Goal: Information Seeking & Learning: Learn about a topic

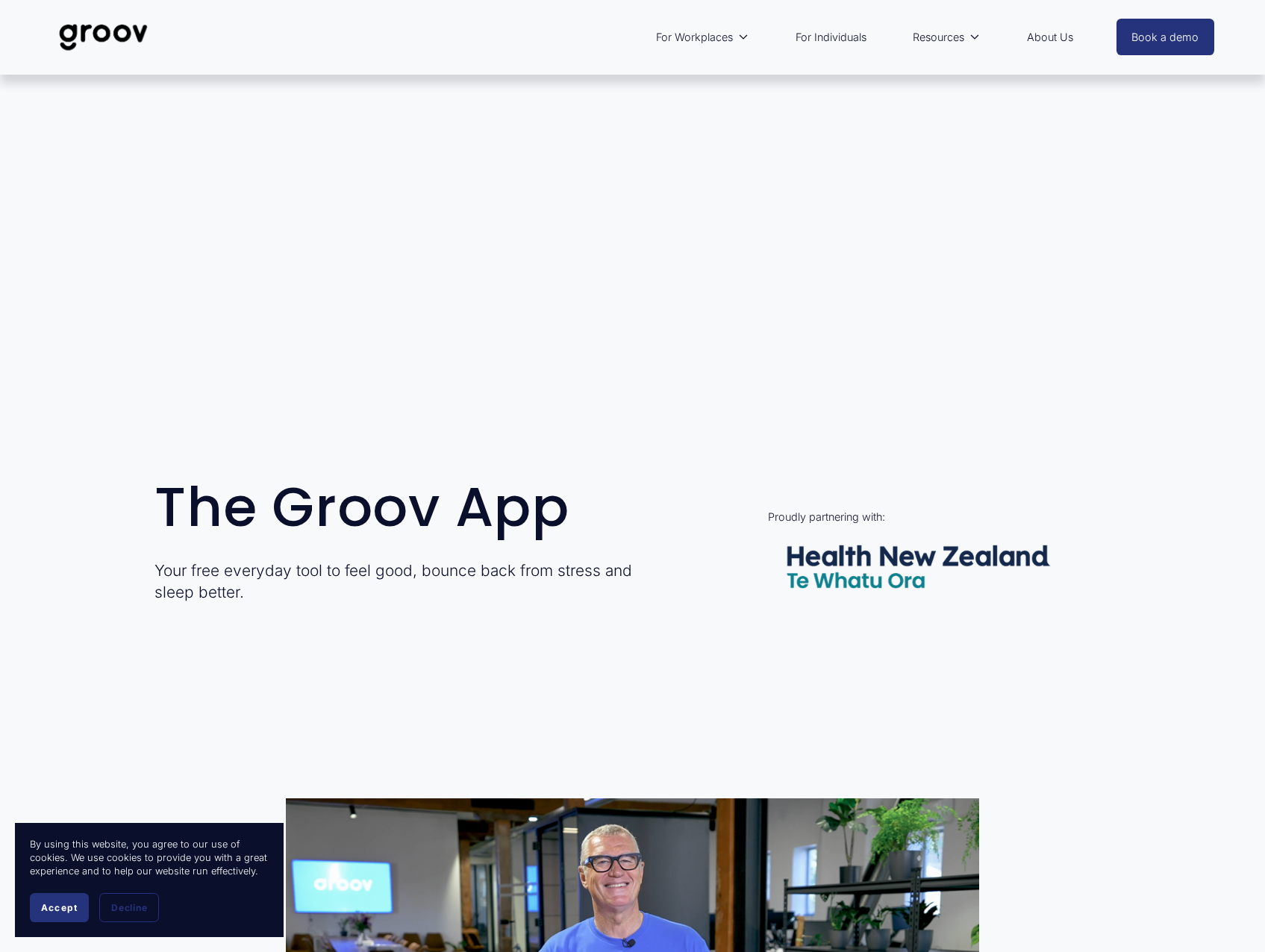
scroll to position [299, 0]
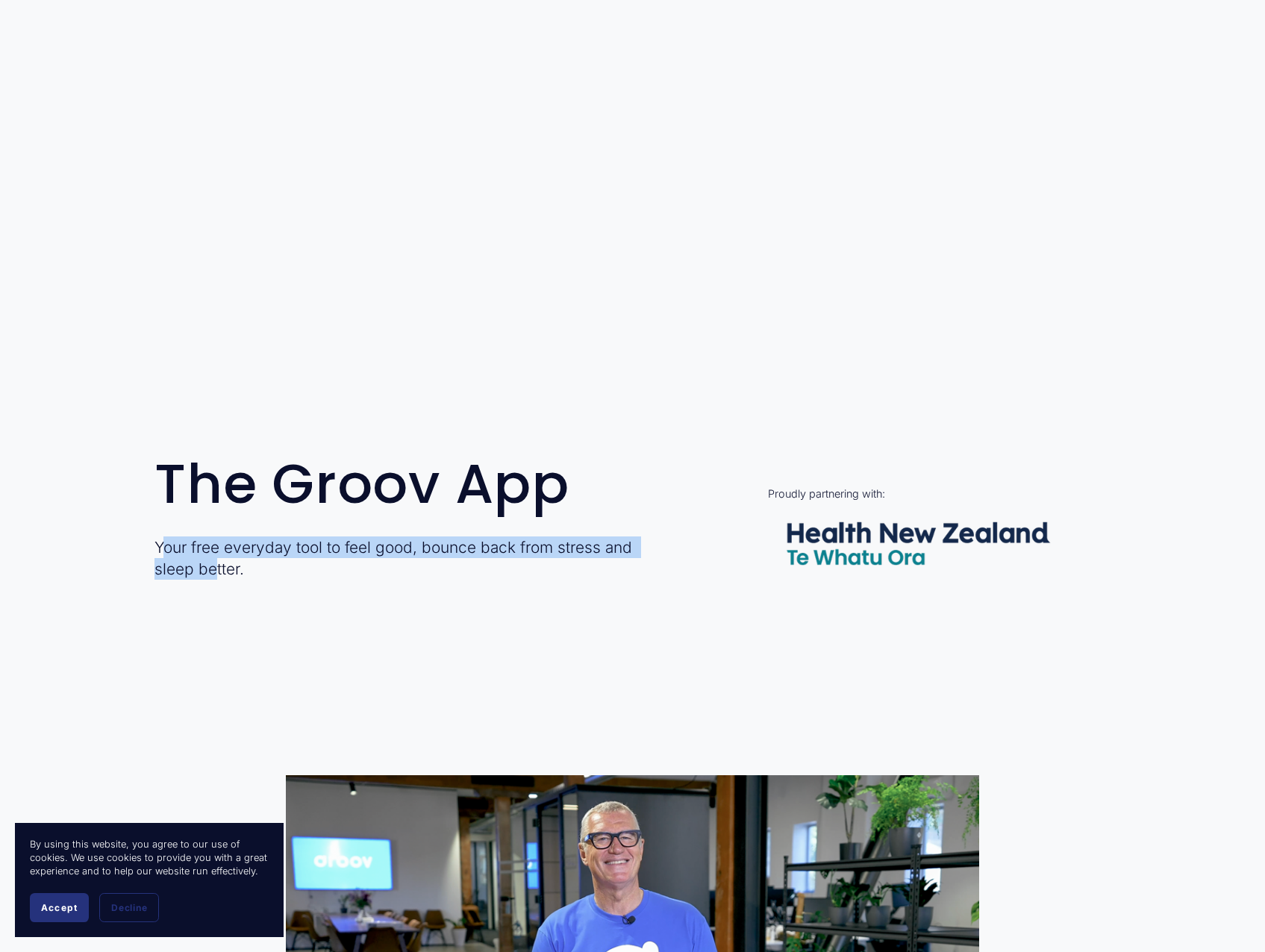
drag, startPoint x: 161, startPoint y: 550, endPoint x: 216, endPoint y: 573, distance: 59.6
click at [216, 573] on p "Your free everyday tool to feel good, bounce back from stress and sleep better." at bounding box center [413, 558] width 517 height 43
drag, startPoint x: 216, startPoint y: 573, endPoint x: 189, endPoint y: 559, distance: 30.4
click at [201, 566] on p "Your free everyday tool to feel good, bounce back from stress and sleep better." at bounding box center [413, 558] width 517 height 43
drag, startPoint x: 157, startPoint y: 546, endPoint x: 252, endPoint y: 569, distance: 97.7
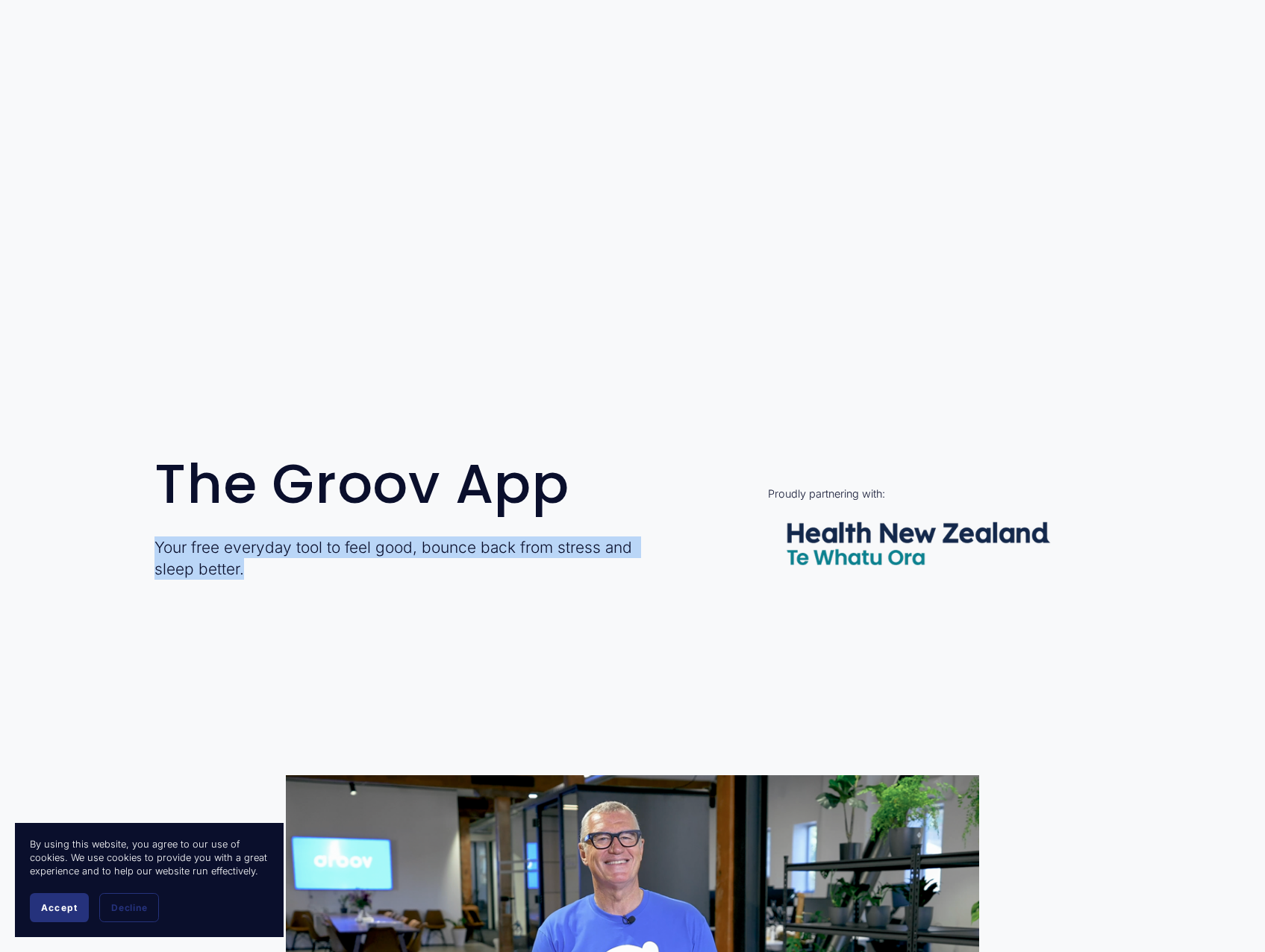
click at [252, 569] on p "Your free everyday tool to feel good, bounce back from stress and sleep better." at bounding box center [413, 558] width 517 height 43
copy p "Your free everyday tool to feel good, bounce back from stress and sleep better."
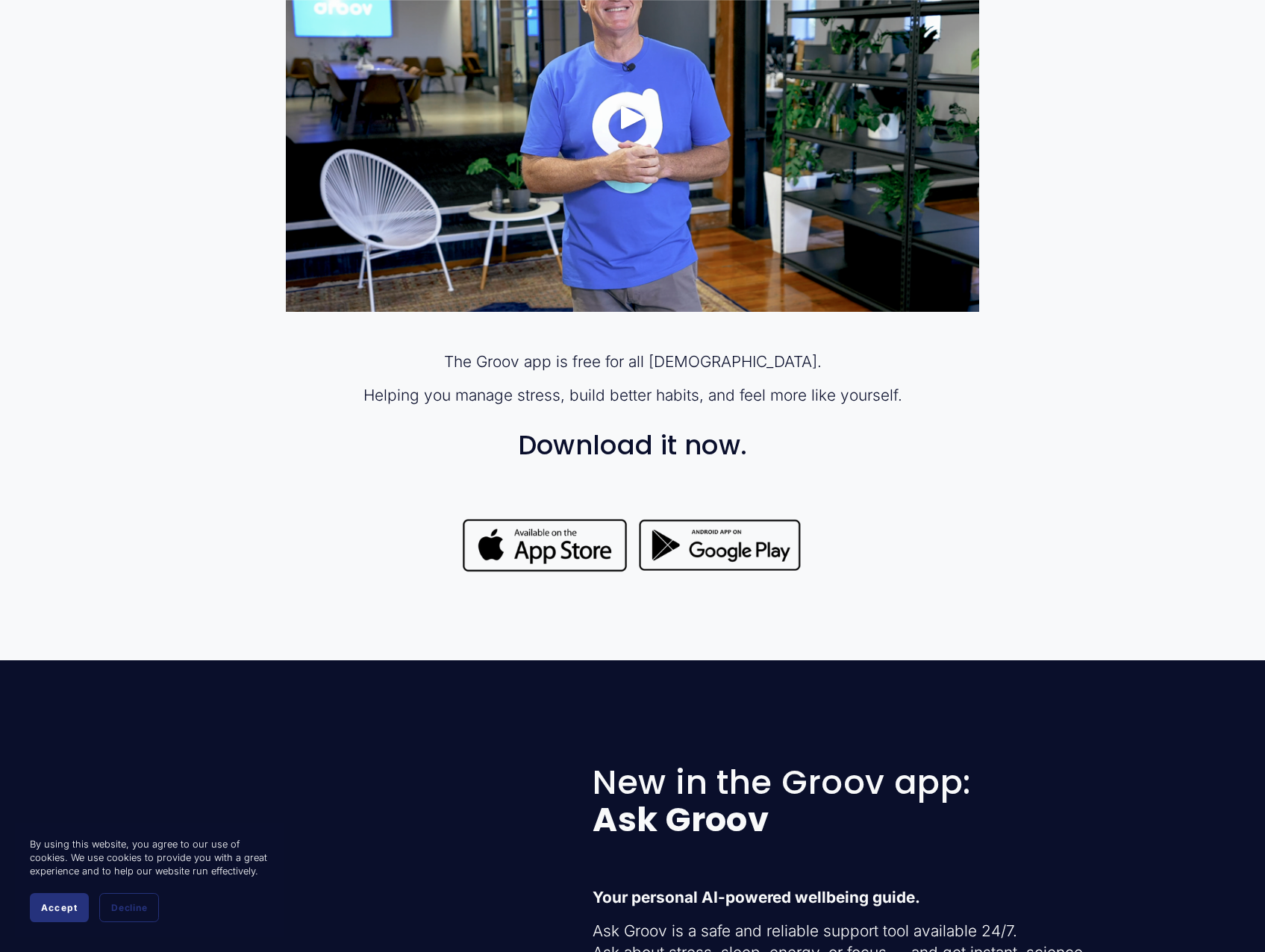
scroll to position [1343, 0]
